Goal: Download file/media

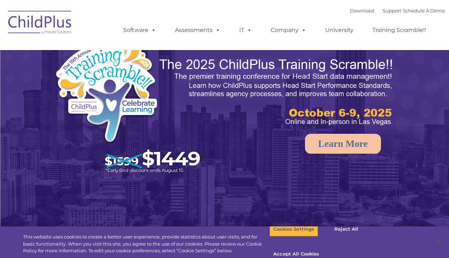
select select "MEDIUM"
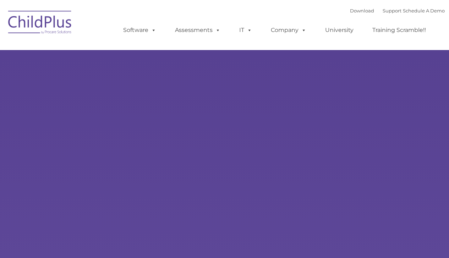
type input ""
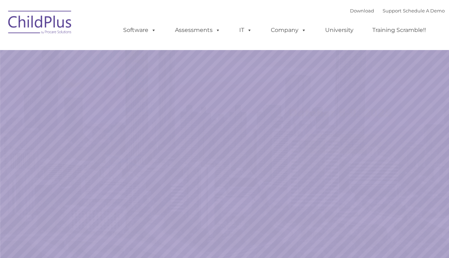
select select "MEDIUM"
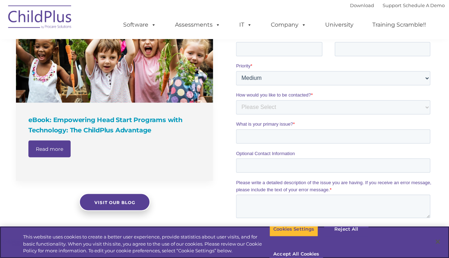
scroll to position [553, 0]
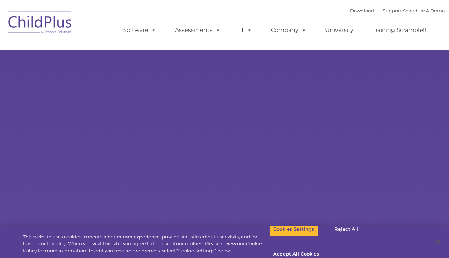
type input ""
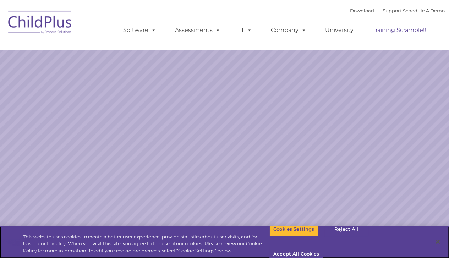
select select "MEDIUM"
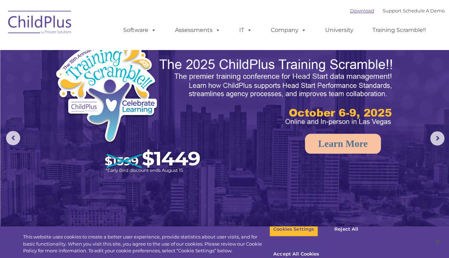
click at [355, 12] on link "Download" at bounding box center [362, 11] width 24 height 6
